Goal: Task Accomplishment & Management: Use online tool/utility

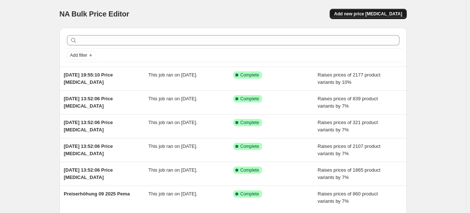
click at [363, 13] on span "Add new price change job" at bounding box center [368, 14] width 68 height 6
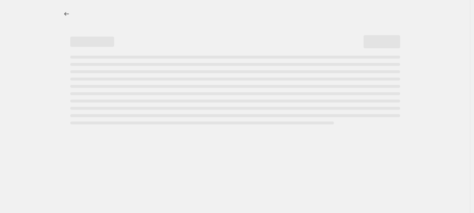
select select "percentage"
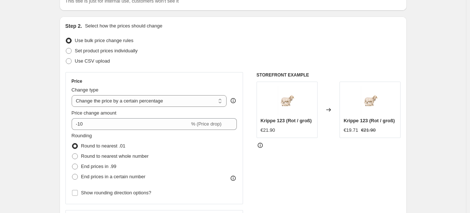
scroll to position [73, 0]
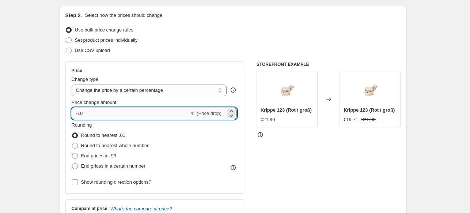
click at [92, 111] on input "-10" at bounding box center [131, 113] width 118 height 12
type input "-1"
type input "10"
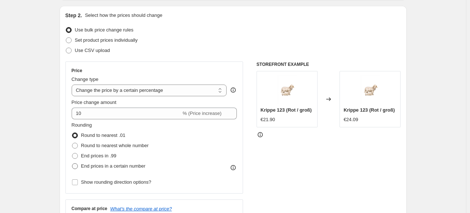
click at [78, 164] on span at bounding box center [75, 166] width 6 height 6
click at [72, 163] on input "End prices in a certain number" at bounding box center [72, 163] width 0 height 0
radio input "true"
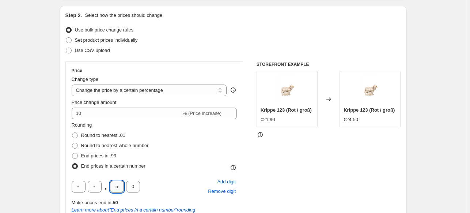
click at [120, 184] on input "5" at bounding box center [117, 187] width 14 height 12
type input "9"
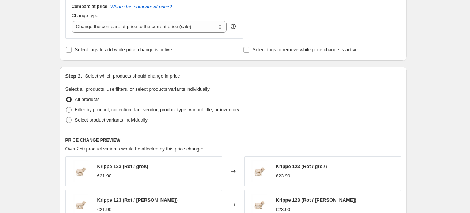
scroll to position [329, 0]
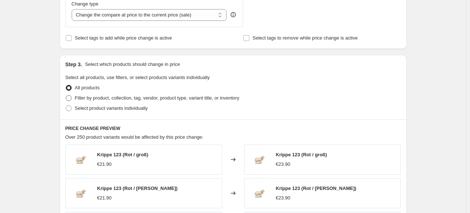
click at [95, 100] on span "Filter by product, collection, tag, vendor, product type, variant title, or inv…" at bounding box center [157, 97] width 164 height 5
click at [66, 95] on input "Filter by product, collection, tag, vendor, product type, variant title, or inv…" at bounding box center [66, 95] width 0 height 0
radio input "true"
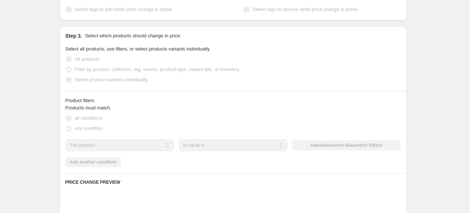
scroll to position [402, 0]
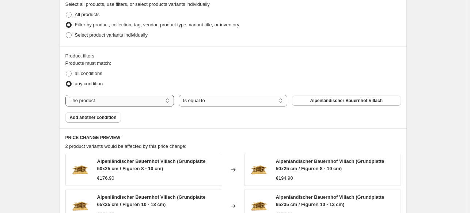
click at [159, 98] on select "The product The product's collection The product's tag The product's vendor The…" at bounding box center [119, 101] width 109 height 12
select select "collection"
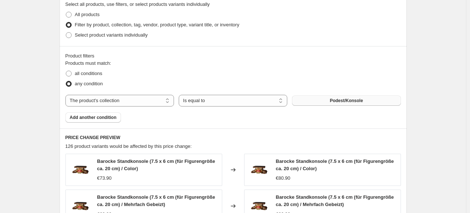
click at [329, 102] on button "Podest/Konsole" at bounding box center [346, 100] width 109 height 10
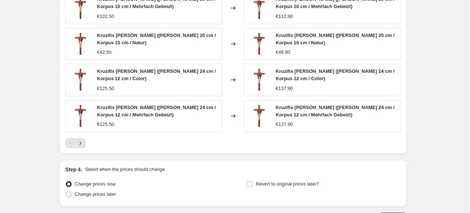
scroll to position [654, 0]
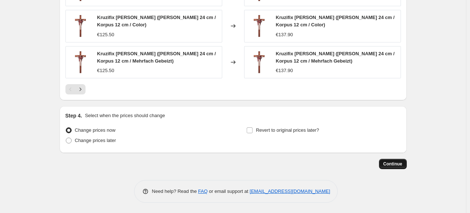
click at [393, 165] on span "Continue" at bounding box center [392, 164] width 19 height 6
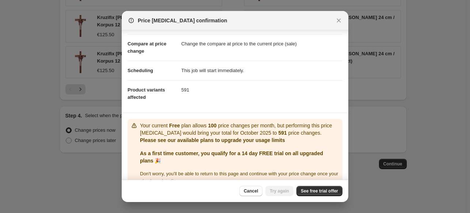
scroll to position [42, 0]
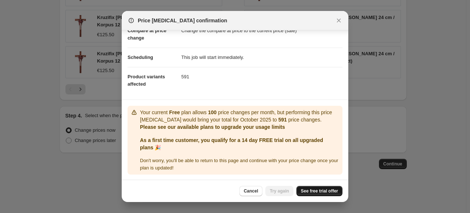
click at [318, 191] on span "See free trial offer" at bounding box center [319, 191] width 37 height 6
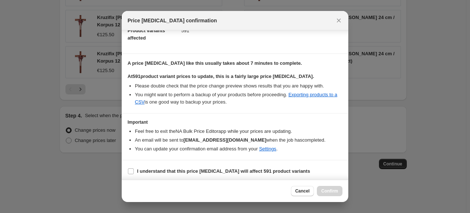
scroll to position [89, 0]
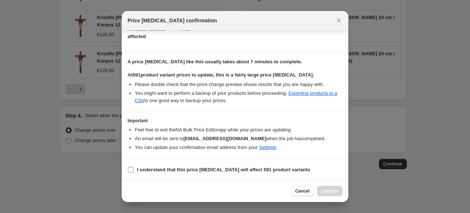
click at [129, 169] on input "I understand that this price change job will affect 591 product variants" at bounding box center [131, 170] width 6 height 6
checkbox input "true"
click at [326, 190] on span "Confirm" at bounding box center [329, 191] width 17 height 6
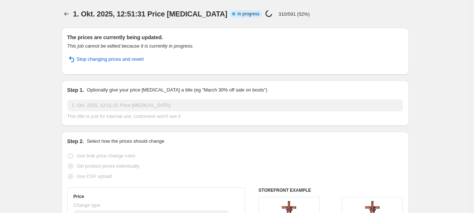
select select "percentage"
select select "collection"
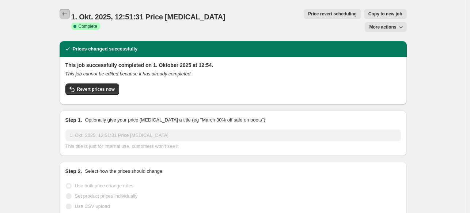
click at [65, 15] on icon "Price change jobs" at bounding box center [64, 14] width 5 height 4
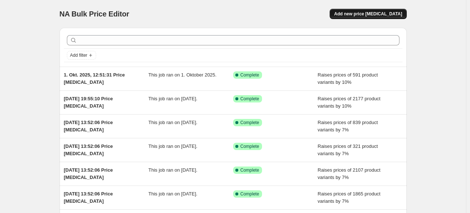
click at [375, 17] on button "Add new price change job" at bounding box center [368, 14] width 77 height 10
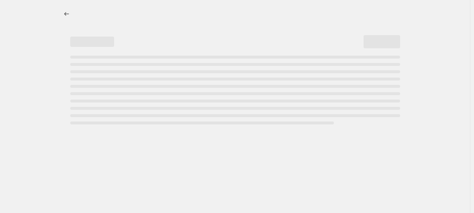
select select "percentage"
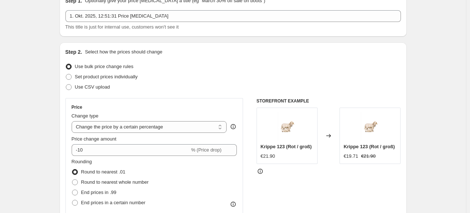
scroll to position [73, 0]
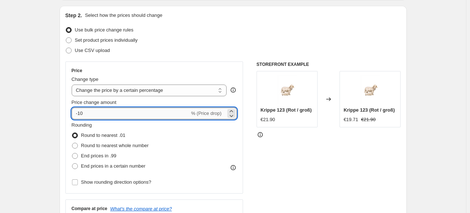
click at [98, 117] on input "-10" at bounding box center [131, 113] width 118 height 12
type input "9"
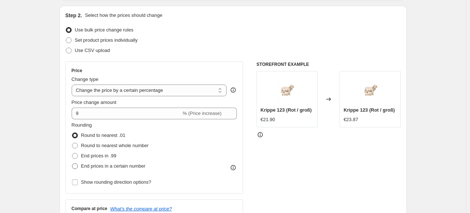
click at [105, 169] on span "End prices in a certain number" at bounding box center [113, 165] width 64 height 5
click at [72, 163] on input "End prices in a certain number" at bounding box center [72, 163] width 0 height 0
radio input "true"
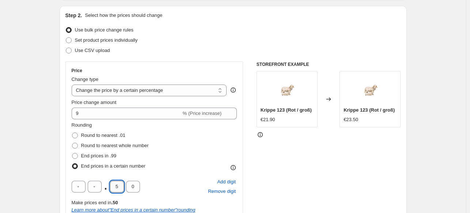
click at [119, 185] on input "5" at bounding box center [117, 187] width 14 height 12
type input "9"
click at [196, 178] on div ". 9 0 Add digit Remove digit" at bounding box center [155, 186] width 166 height 19
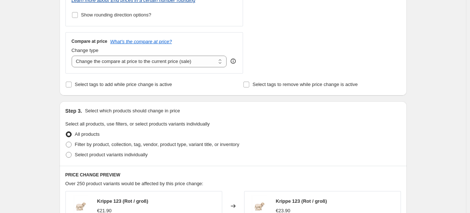
scroll to position [292, 0]
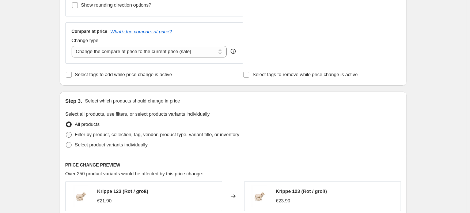
click at [102, 133] on span "Filter by product, collection, tag, vendor, product type, variant title, or inv…" at bounding box center [157, 134] width 164 height 5
click at [66, 132] on input "Filter by product, collection, tag, vendor, product type, variant title, or inv…" at bounding box center [66, 132] width 0 height 0
radio input "true"
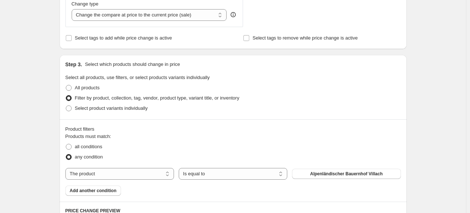
scroll to position [366, 0]
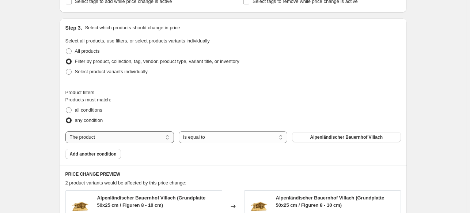
click at [135, 140] on select "The product The product's collection The product's tag The product's vendor The…" at bounding box center [119, 137] width 109 height 12
select select "collection"
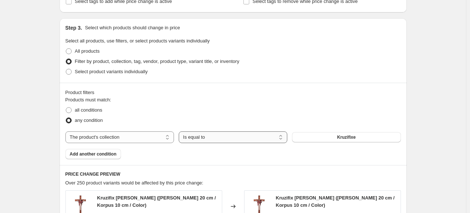
click at [220, 137] on select "Is equal to Is not equal to" at bounding box center [233, 137] width 109 height 12
click at [217, 140] on select "Is equal to Is not equal to" at bounding box center [233, 137] width 109 height 12
click at [341, 139] on span "Kruzifixe" at bounding box center [346, 137] width 19 height 6
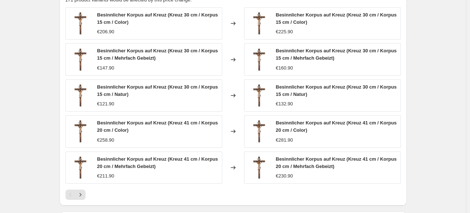
scroll to position [585, 0]
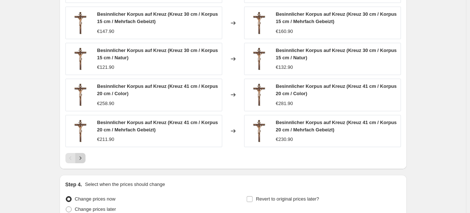
click at [79, 159] on icon "Next" at bounding box center [80, 157] width 7 height 7
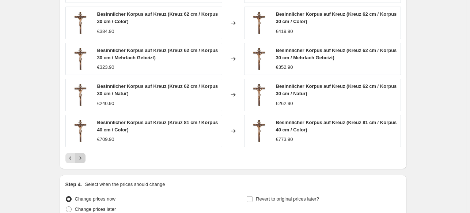
click at [83, 159] on icon "Next" at bounding box center [80, 157] width 7 height 7
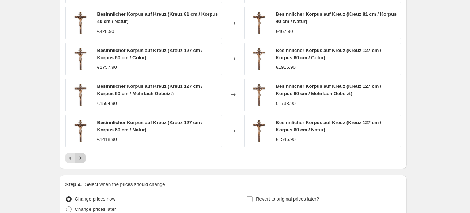
click at [83, 159] on icon "Next" at bounding box center [80, 157] width 7 height 7
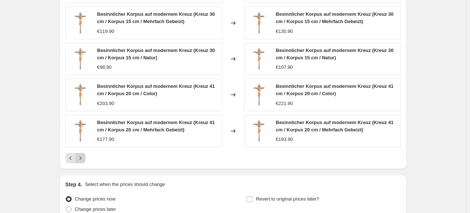
click at [84, 159] on icon "Next" at bounding box center [80, 157] width 7 height 7
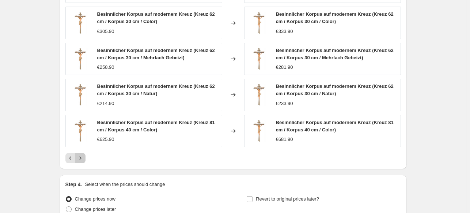
click at [86, 159] on button "Next" at bounding box center [80, 158] width 10 height 10
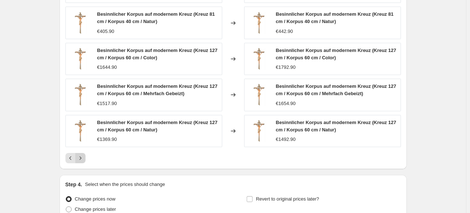
click at [86, 159] on button "Next" at bounding box center [80, 158] width 10 height 10
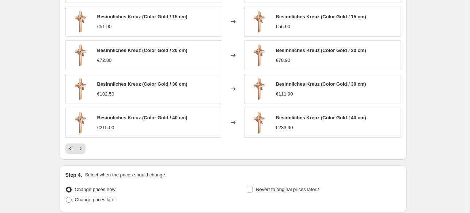
click at [87, 153] on div "PRICE CHANGE PREVIEW 171 product variants would be affected by this price chang…" at bounding box center [233, 53] width 347 height 214
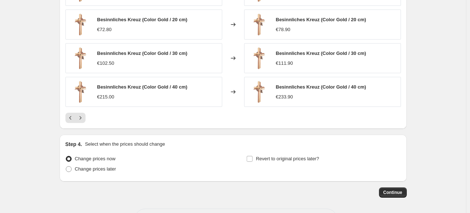
scroll to position [642, 0]
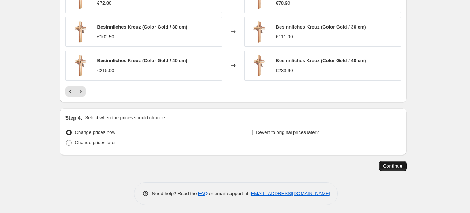
click at [389, 164] on span "Continue" at bounding box center [392, 166] width 19 height 6
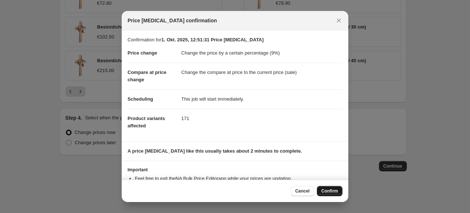
click at [329, 190] on span "Confirm" at bounding box center [329, 191] width 17 height 6
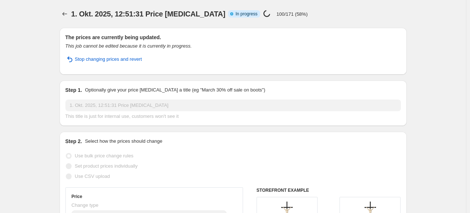
select select "percentage"
select select "collection"
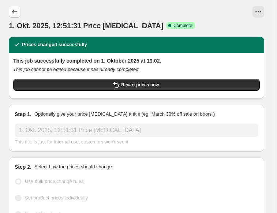
click at [20, 10] on button "Price change jobs" at bounding box center [15, 12] width 12 height 12
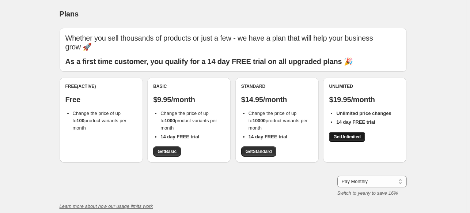
click at [349, 141] on link "Get Unlimited" at bounding box center [347, 137] width 36 height 10
